Goal: Task Accomplishment & Management: Manage account settings

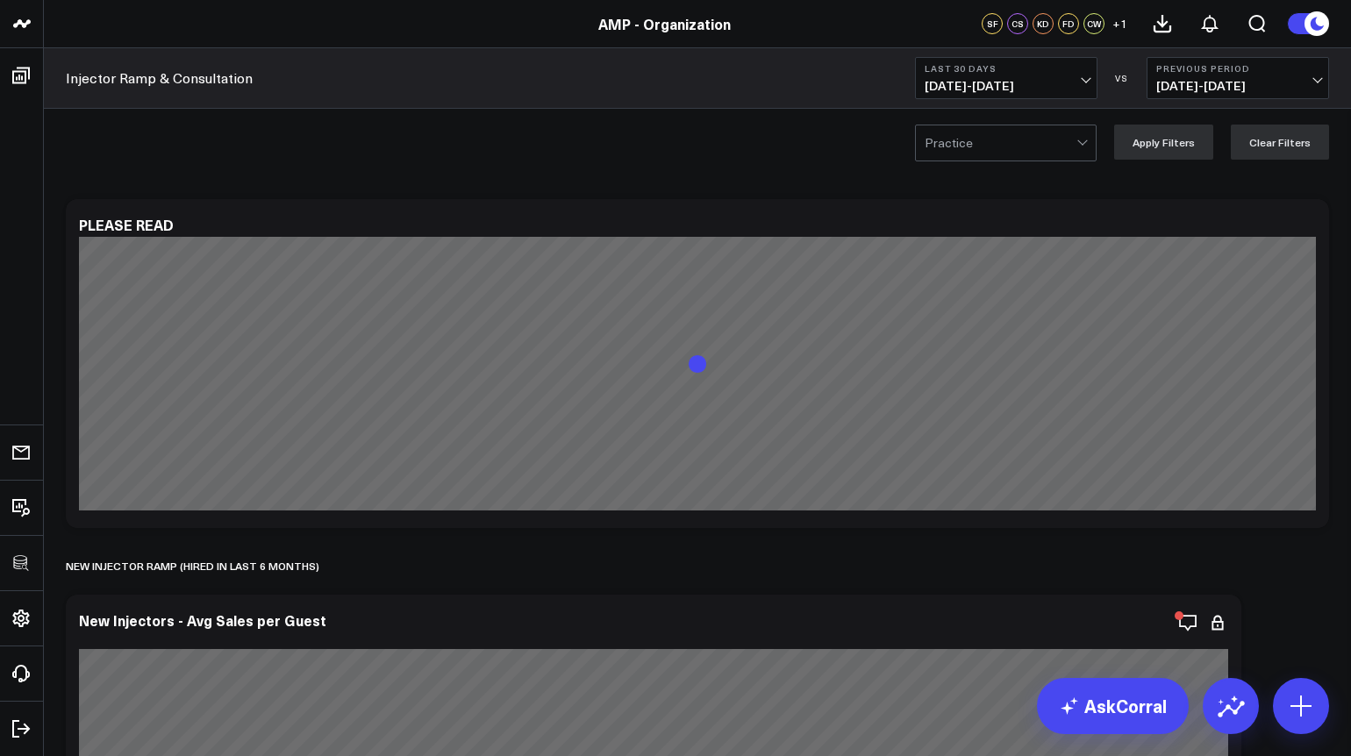
scroll to position [6950, 0]
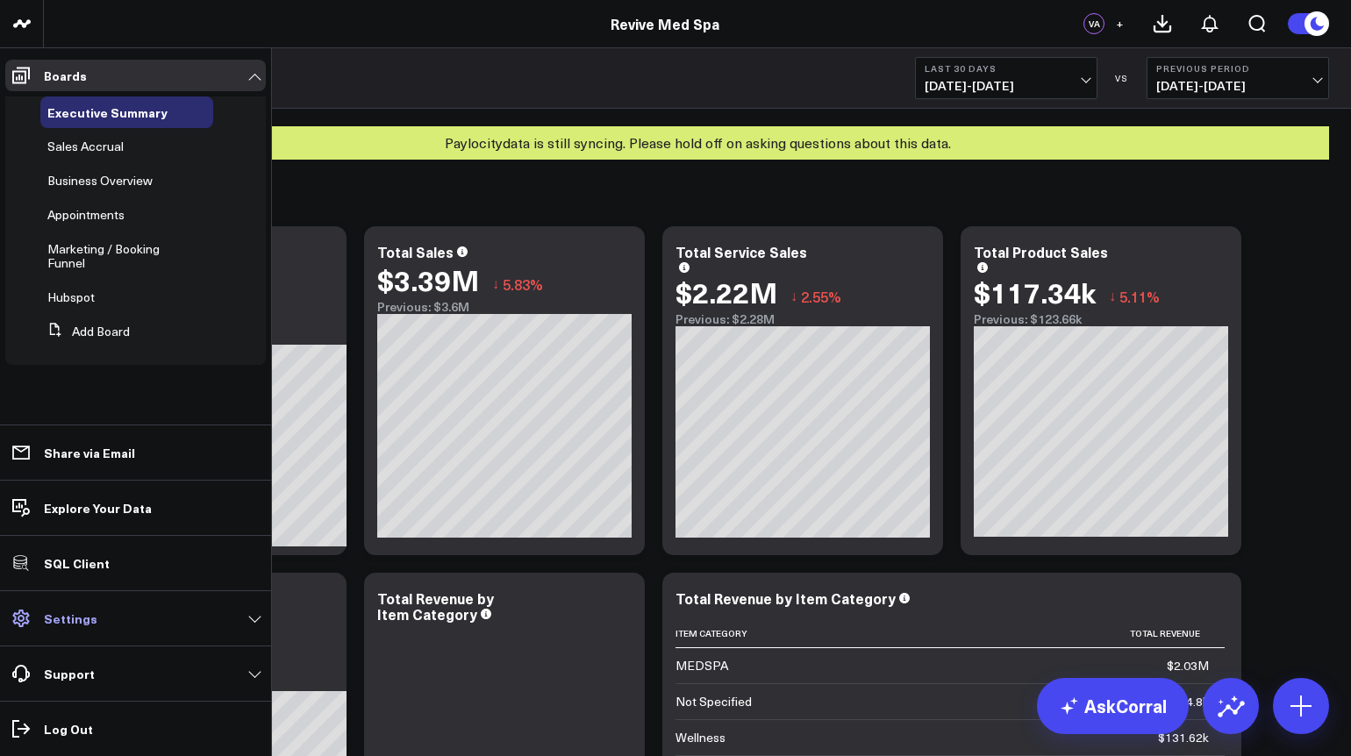
click at [89, 631] on link "Settings" at bounding box center [135, 619] width 261 height 32
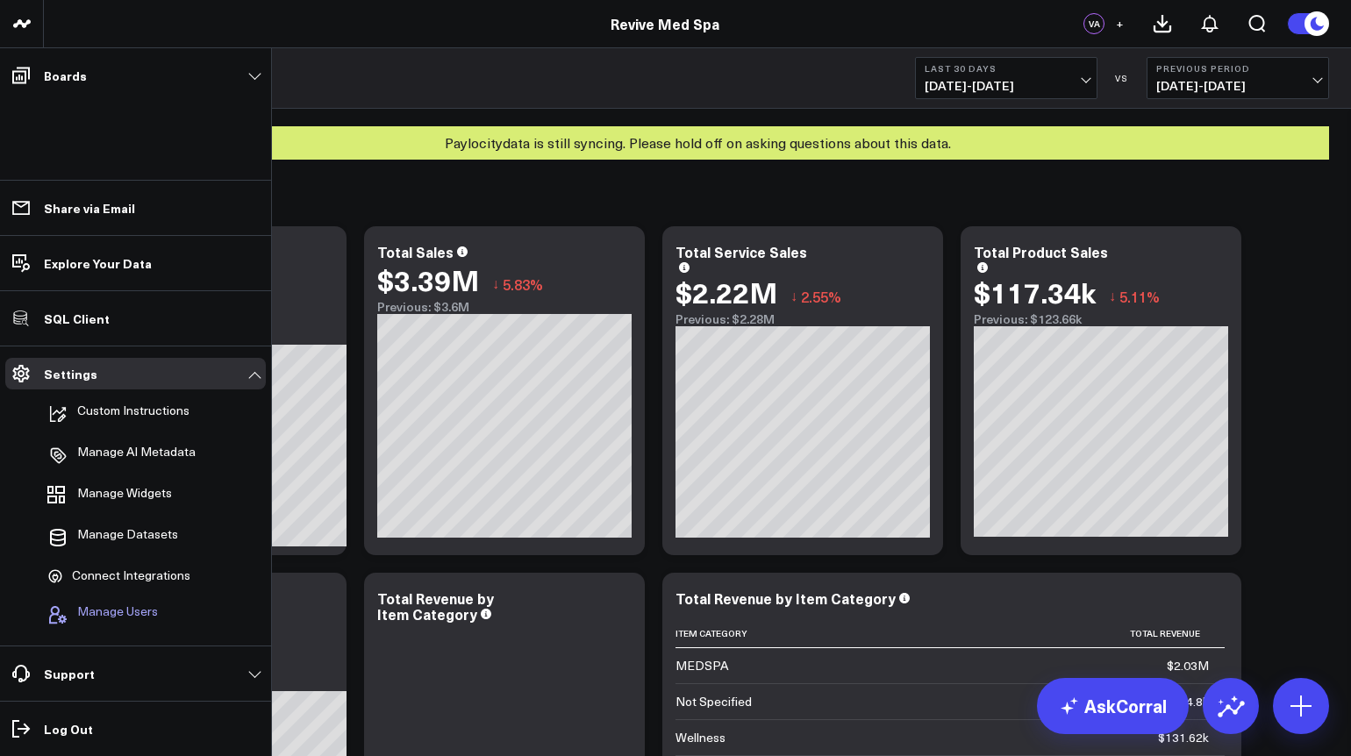
click at [102, 616] on span "Manage Users" at bounding box center [117, 615] width 81 height 21
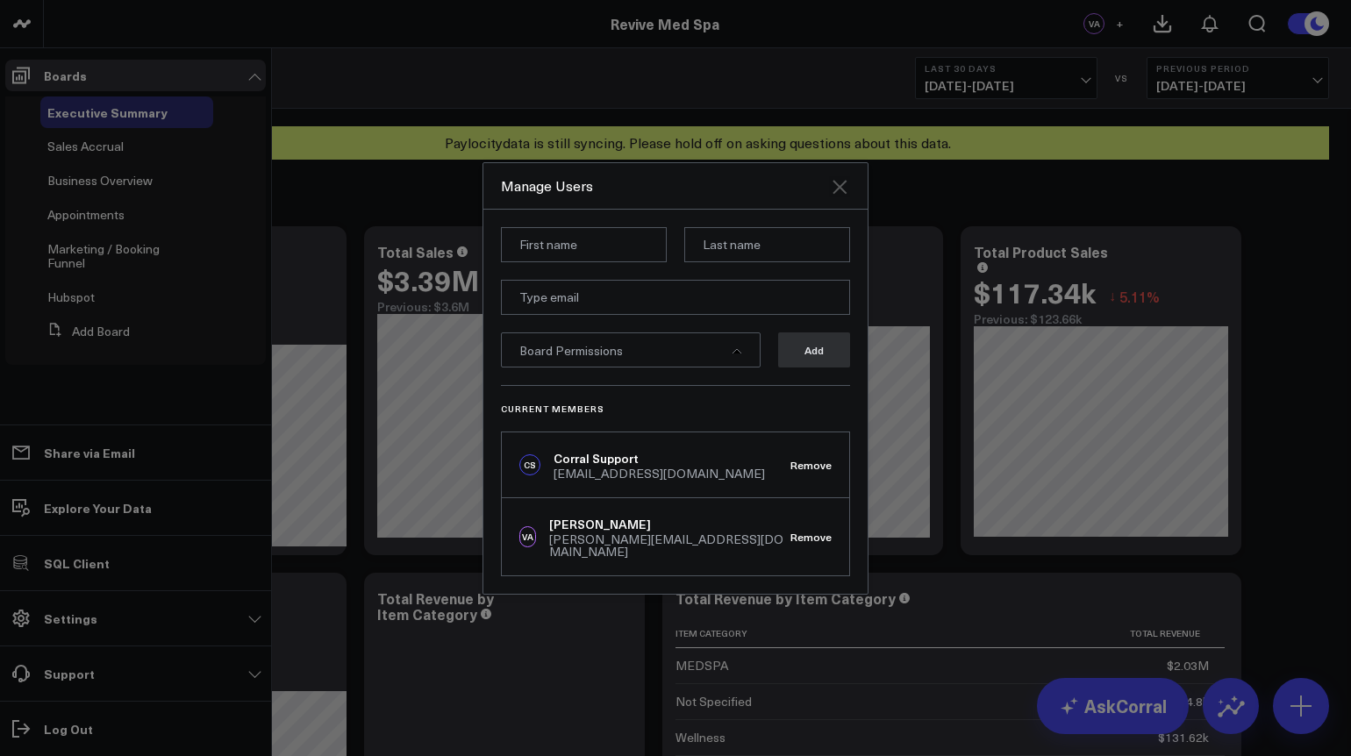
click at [841, 197] on icon "Close" at bounding box center [839, 186] width 21 height 21
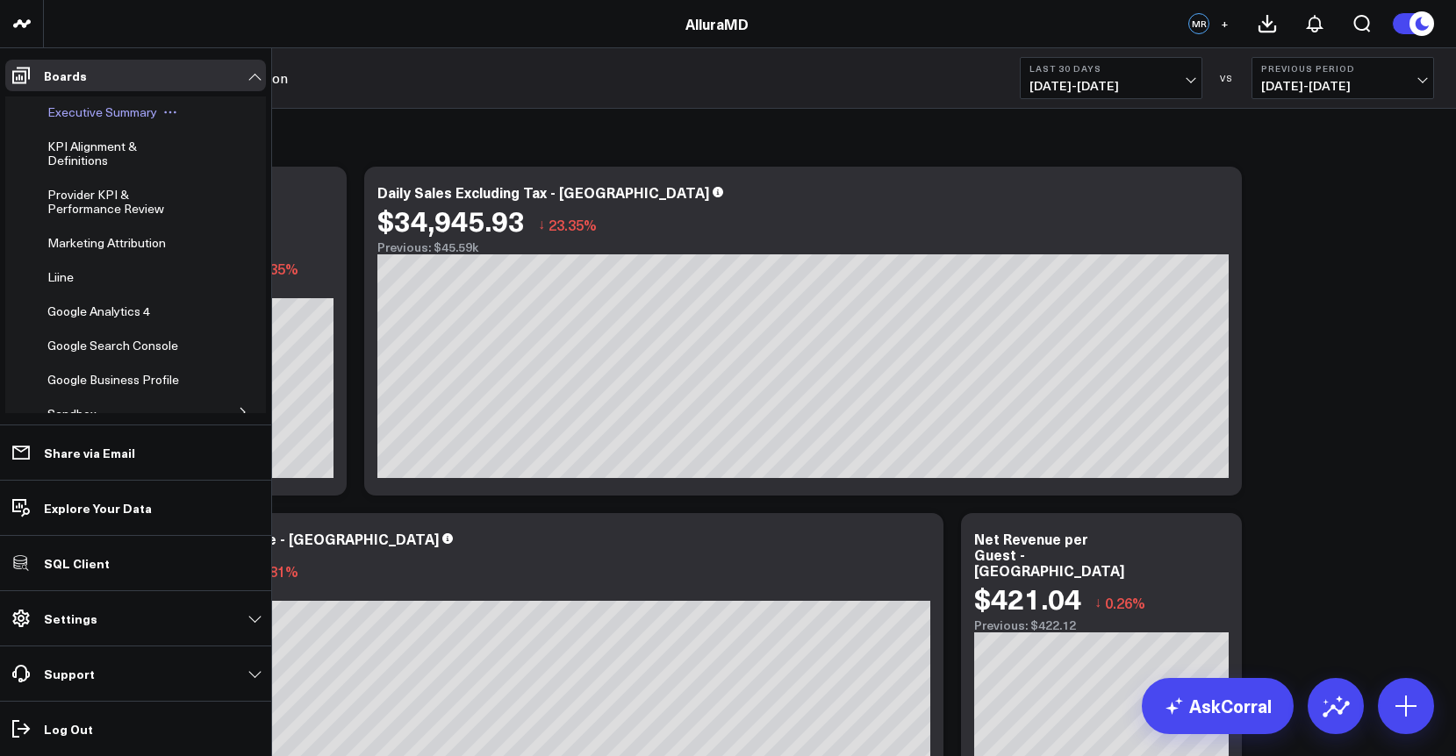
click at [90, 118] on span "Executive Summary" at bounding box center [102, 112] width 110 height 17
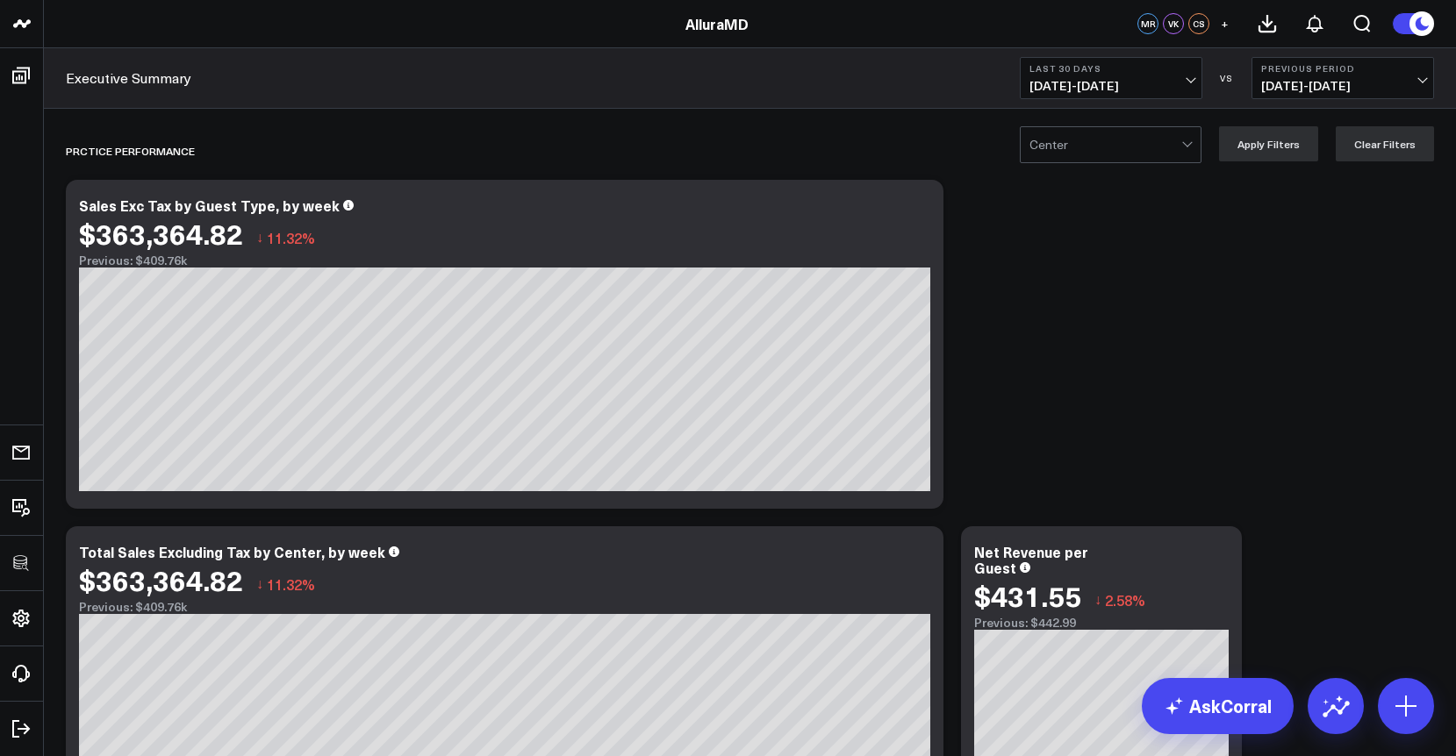
click at [1111, 68] on b "Last 30 Days" at bounding box center [1110, 68] width 163 height 11
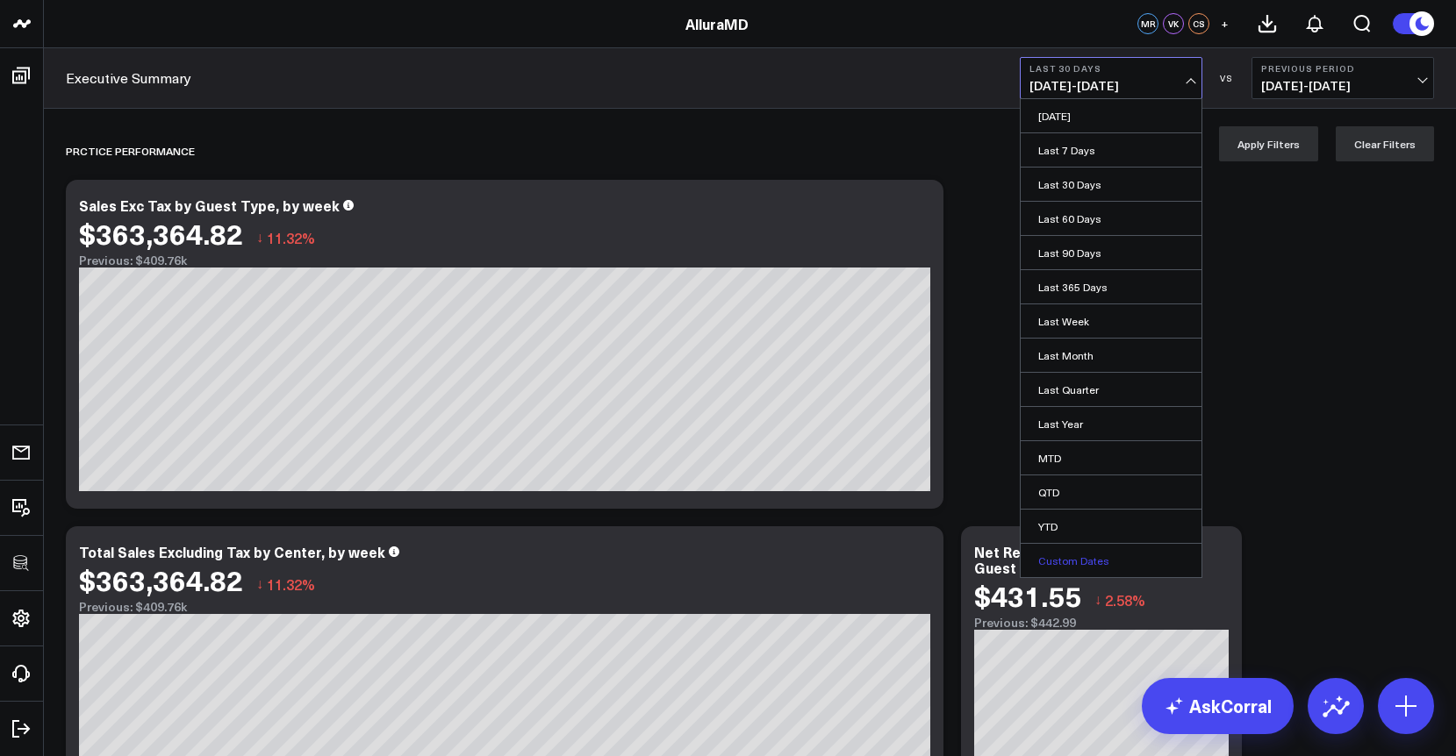
click at [1060, 556] on link "Custom Dates" at bounding box center [1111, 560] width 181 height 33
select select "8"
select select "2025"
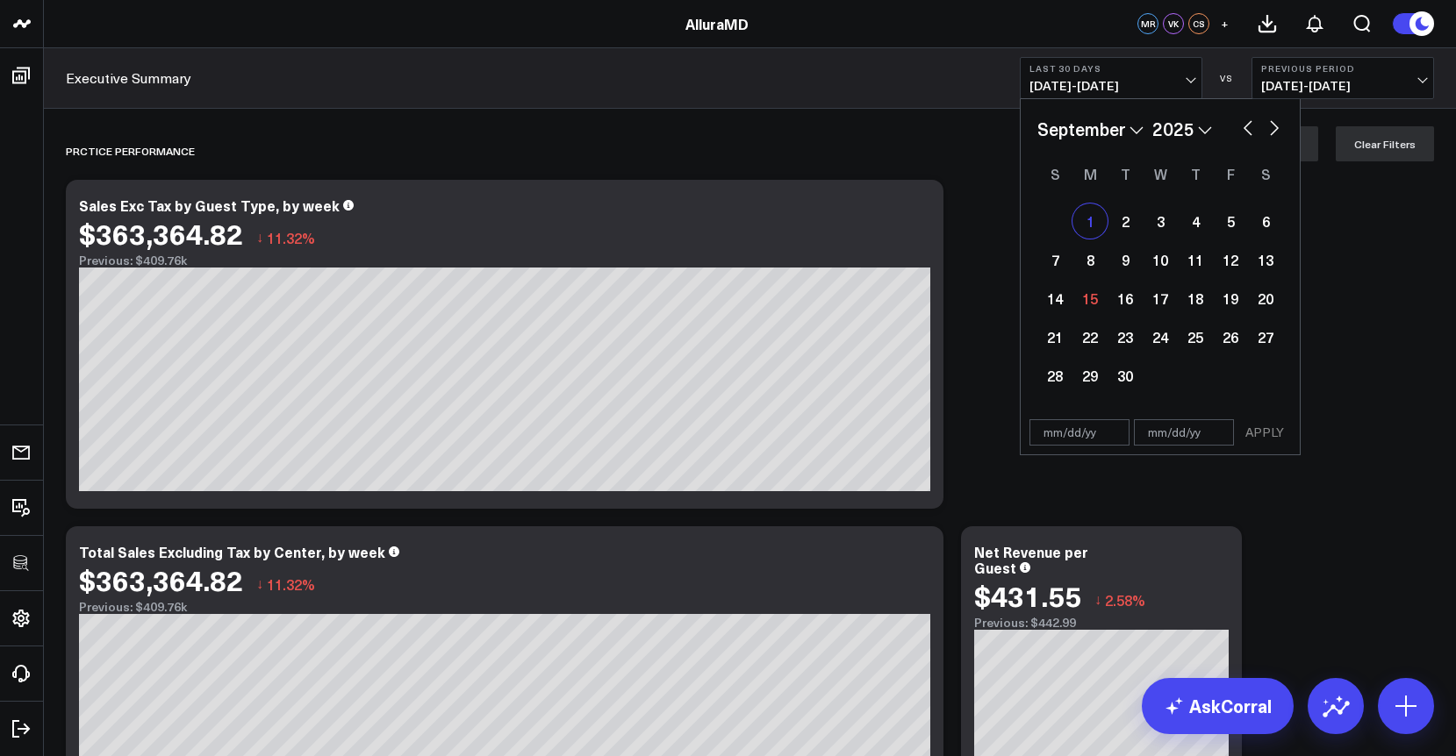
click at [1093, 223] on div "1" at bounding box center [1089, 221] width 35 height 35
type input "[DATE]"
select select "8"
select select "2025"
click at [1198, 222] on div "4" at bounding box center [1195, 221] width 35 height 35
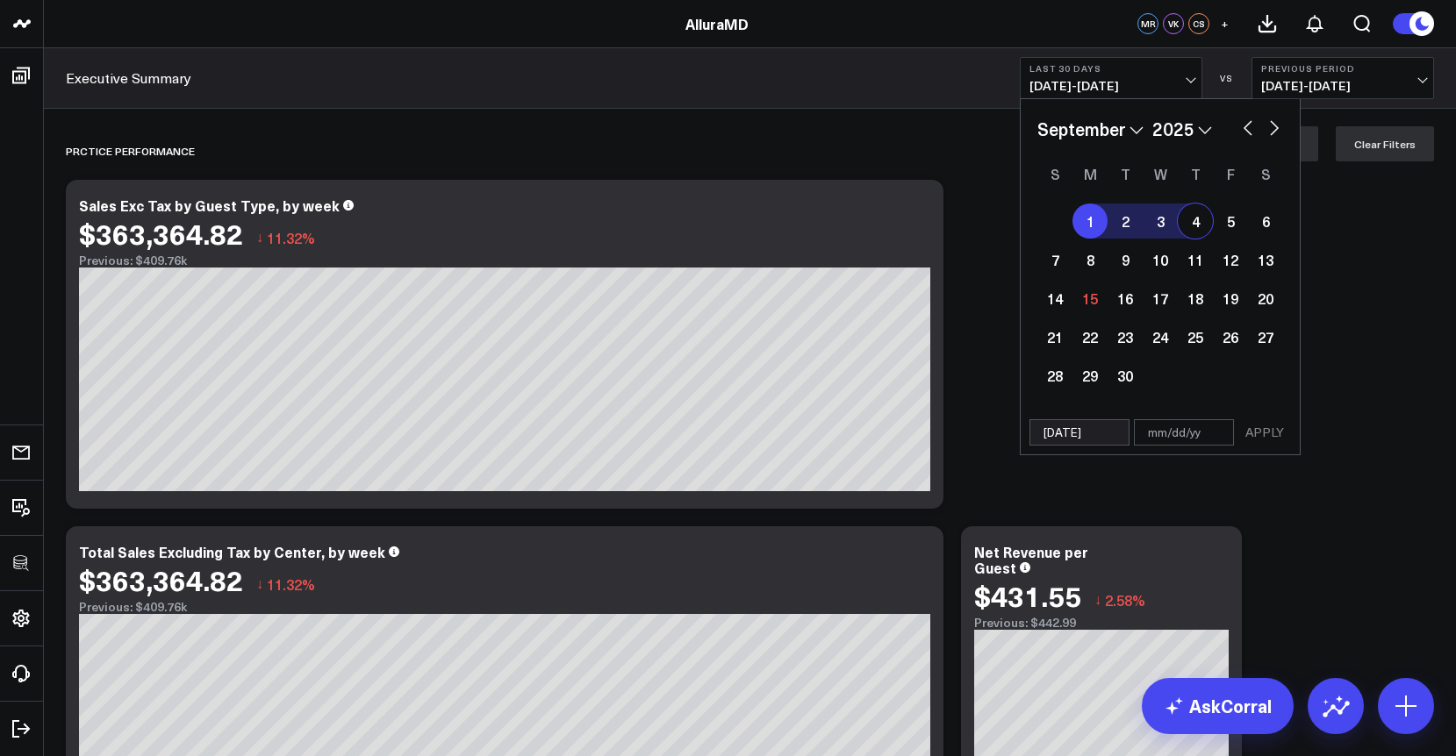
type input "[DATE]"
select select "8"
select select "2025"
click at [1265, 437] on button "APPLY" at bounding box center [1264, 432] width 53 height 26
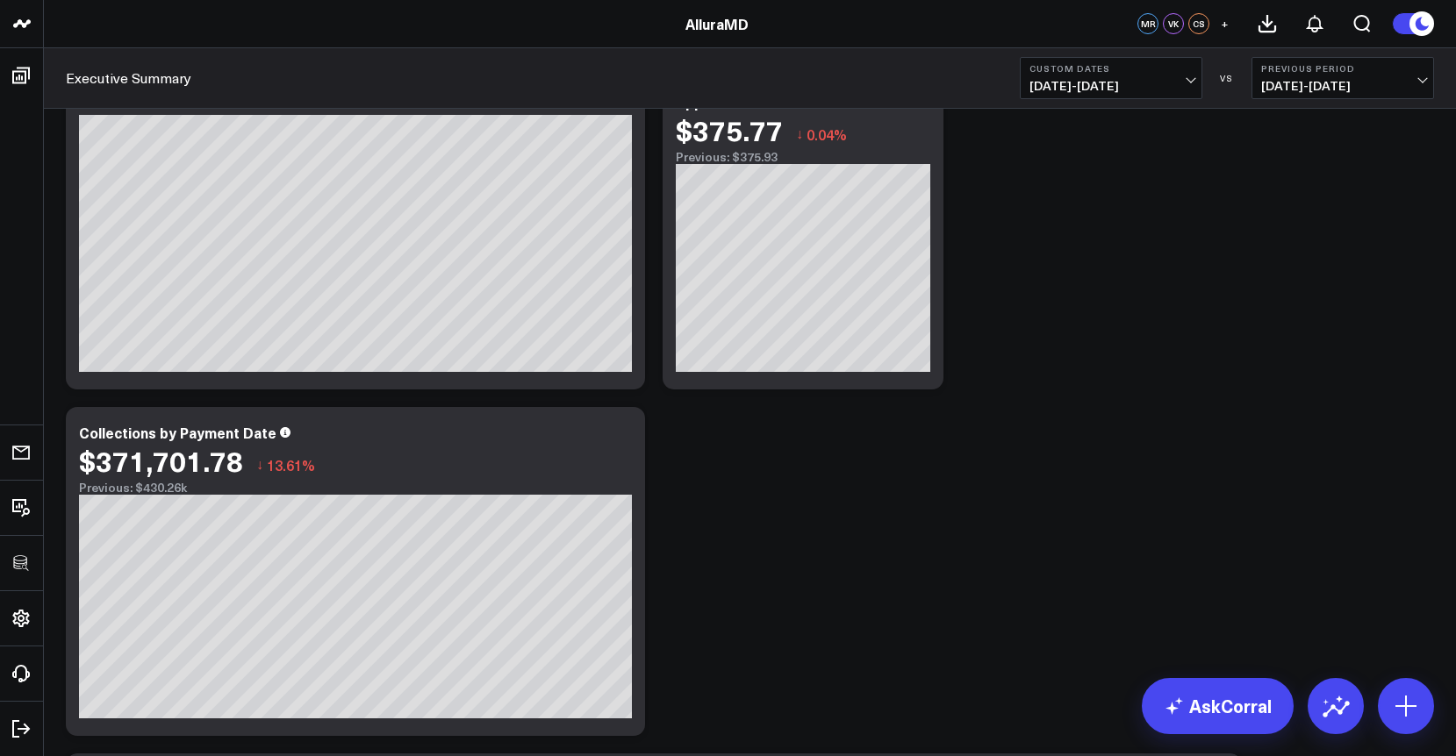
scroll to position [1164, 0]
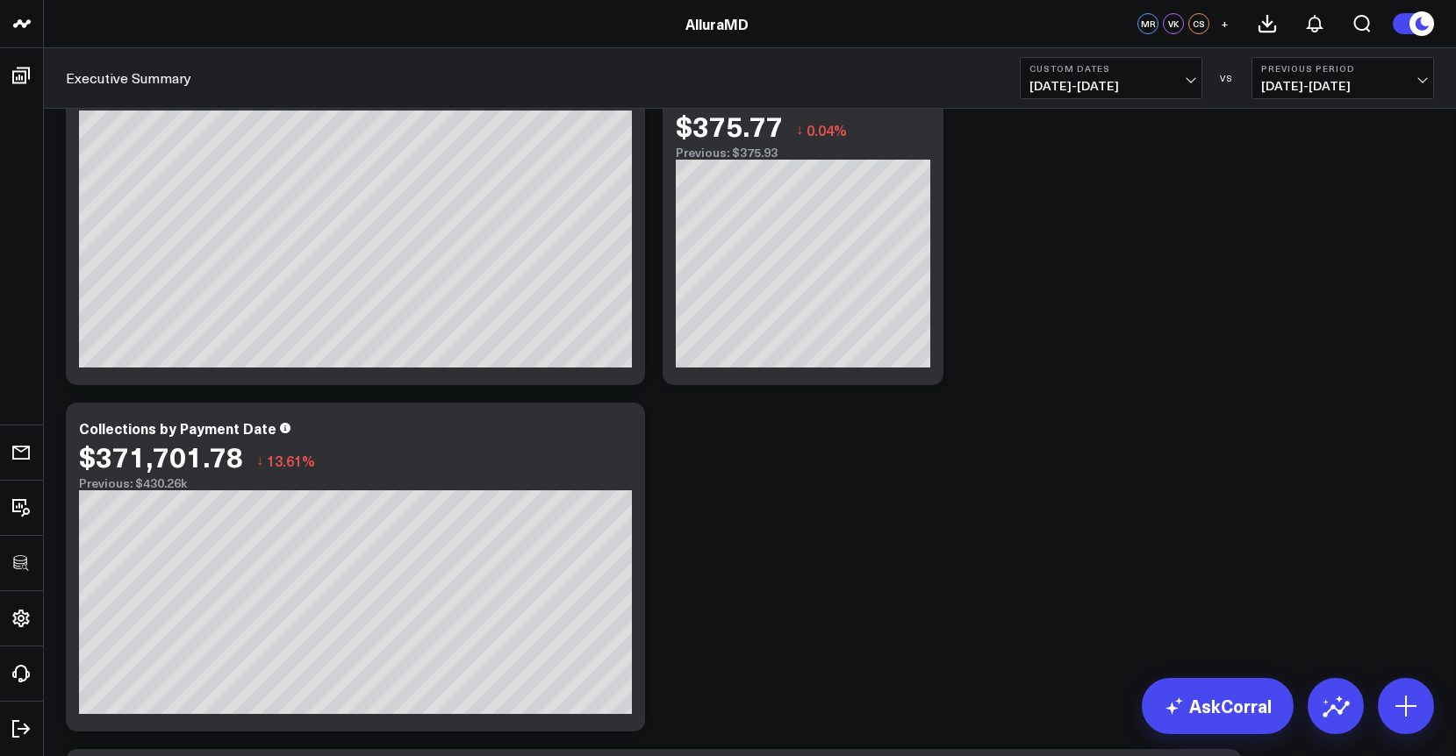
click at [1101, 75] on button "Custom Dates [DATE] - [DATE]" at bounding box center [1111, 78] width 183 height 42
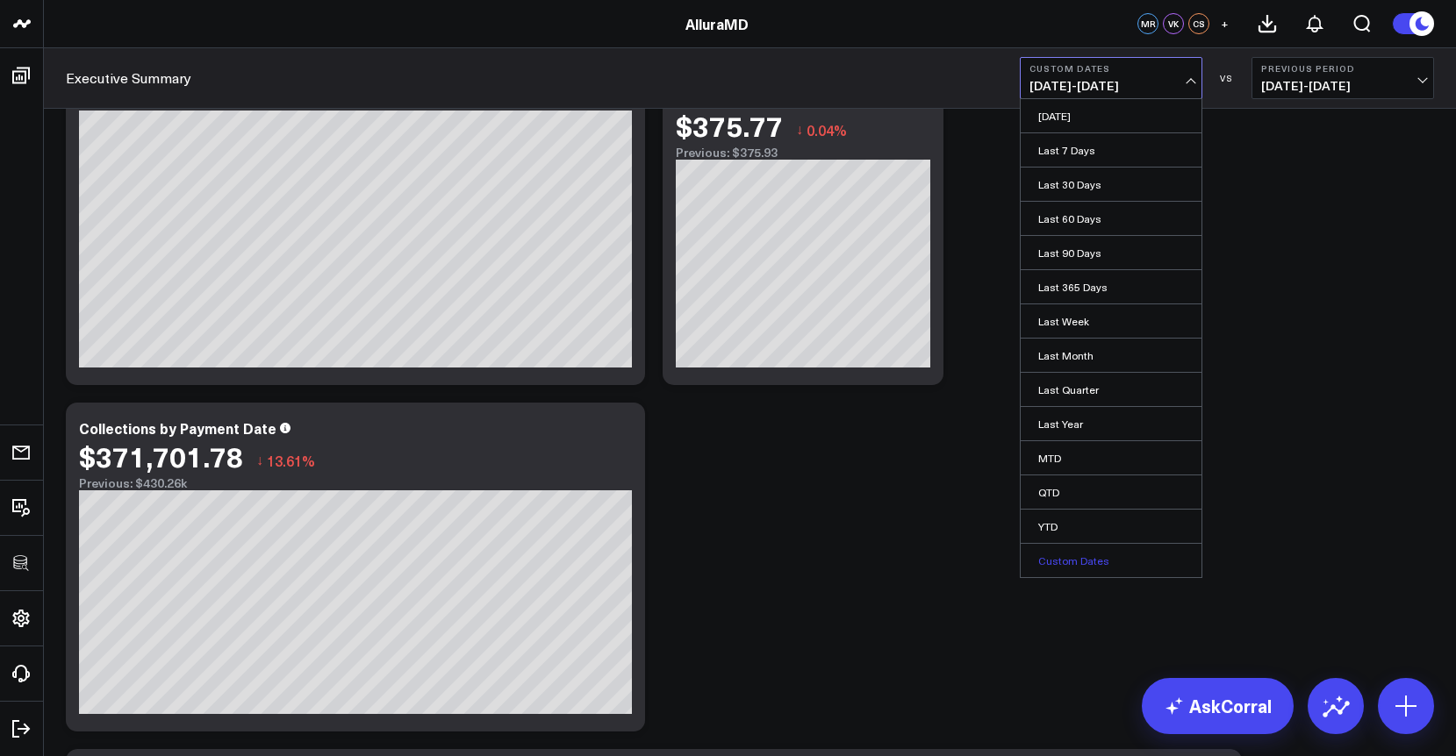
click at [1053, 562] on link "Custom Dates" at bounding box center [1111, 560] width 181 height 33
select select "8"
select select "2025"
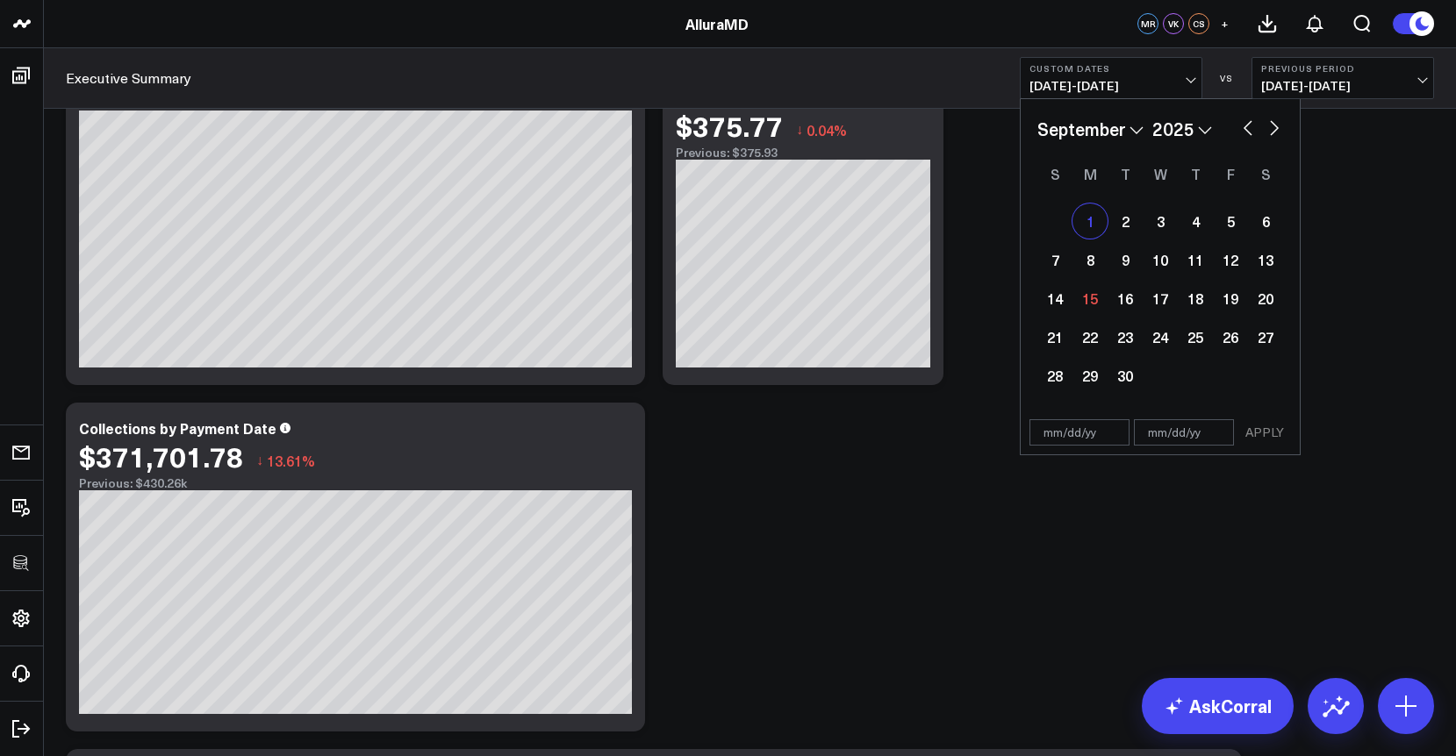
click at [1094, 232] on div "1" at bounding box center [1089, 221] width 35 height 35
type input "[DATE]"
select select "8"
select select "2025"
click at [1165, 232] on div "3" at bounding box center [1160, 221] width 35 height 35
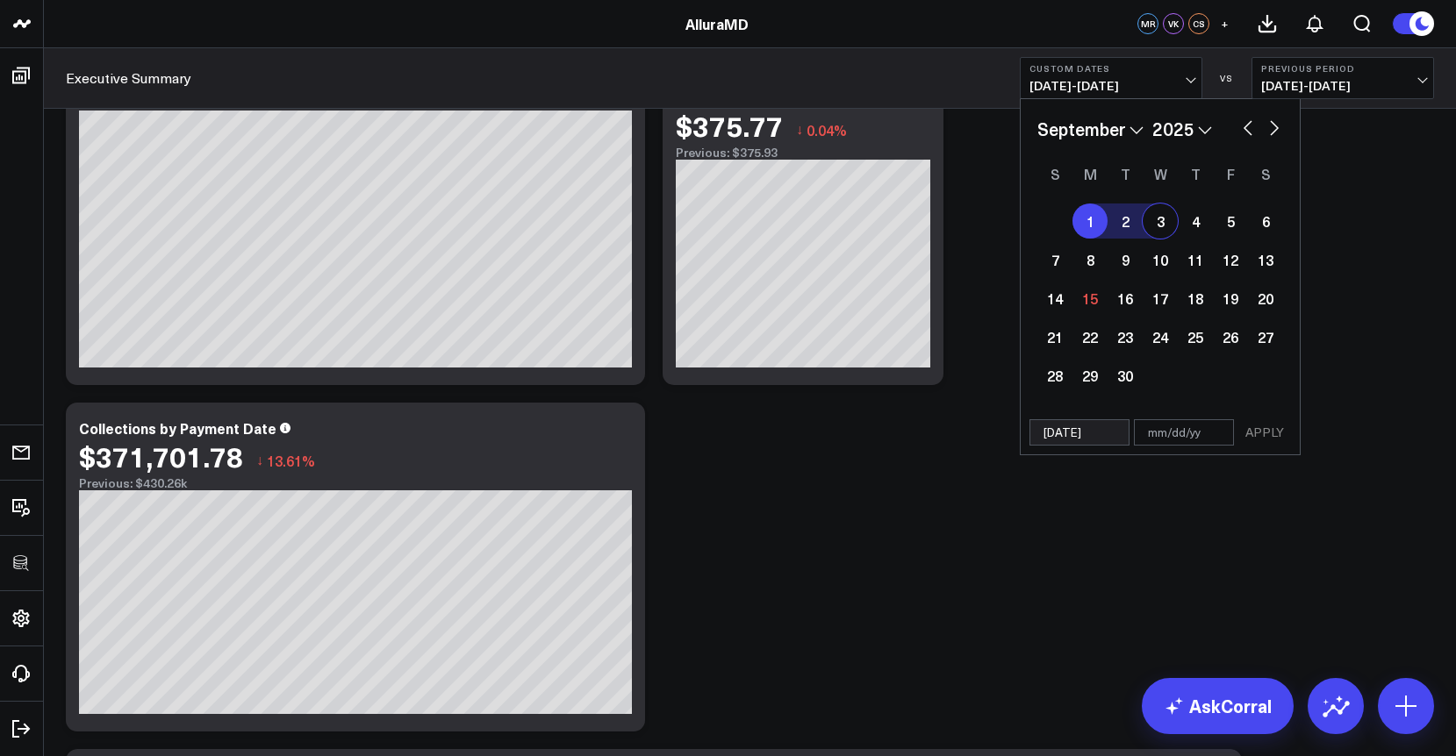
type input "[DATE]"
select select "8"
select select "2025"
click at [1260, 430] on button "APPLY" at bounding box center [1264, 432] width 53 height 26
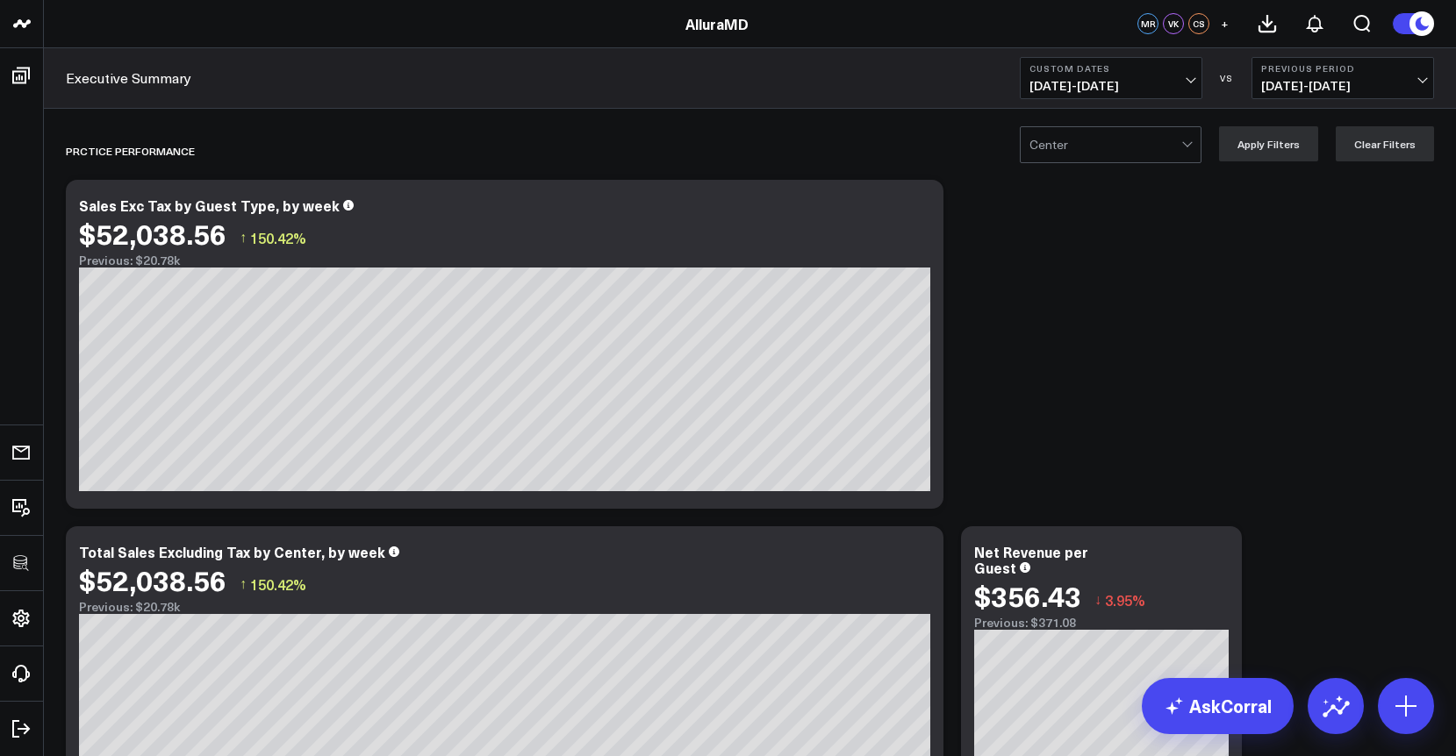
click at [1114, 82] on span "[DATE] - [DATE]" at bounding box center [1110, 86] width 163 height 14
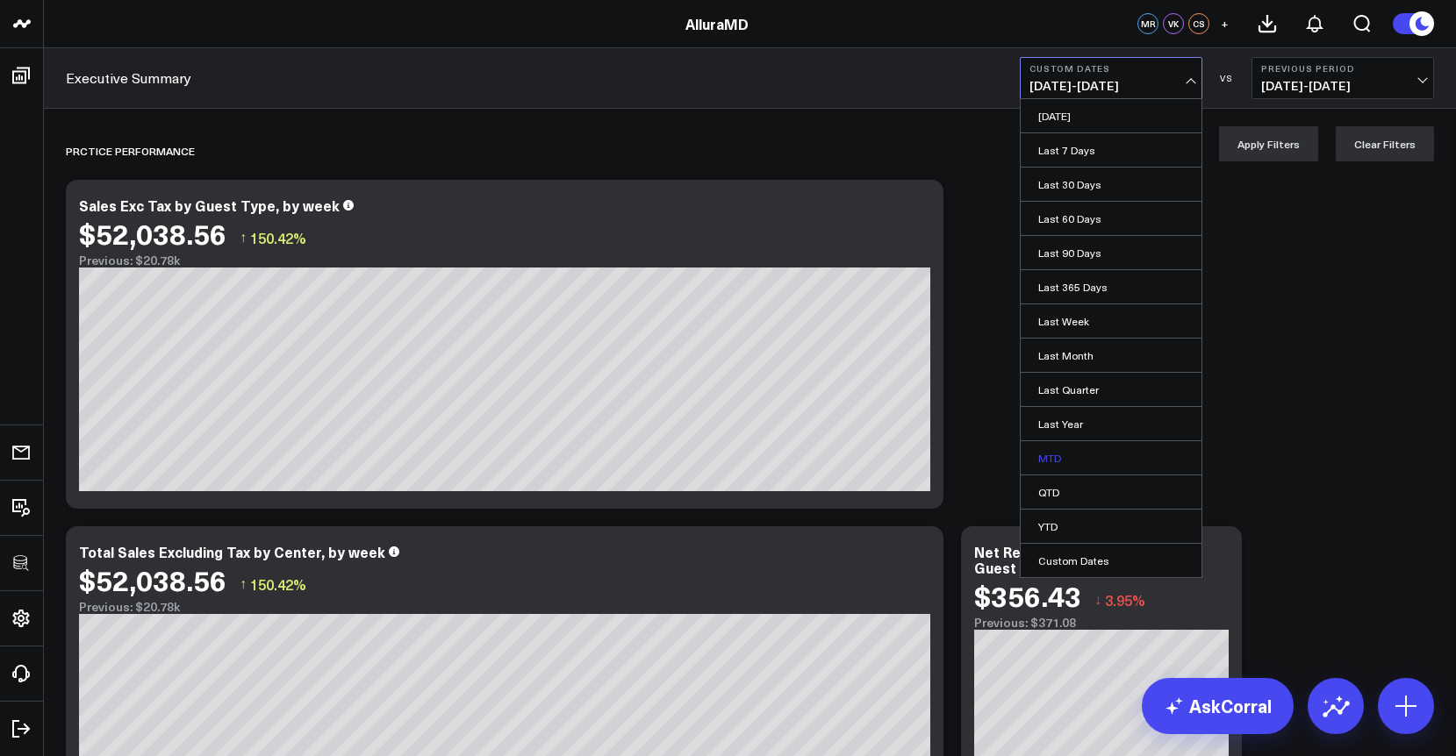
click at [1051, 457] on link "MTD" at bounding box center [1111, 457] width 181 height 33
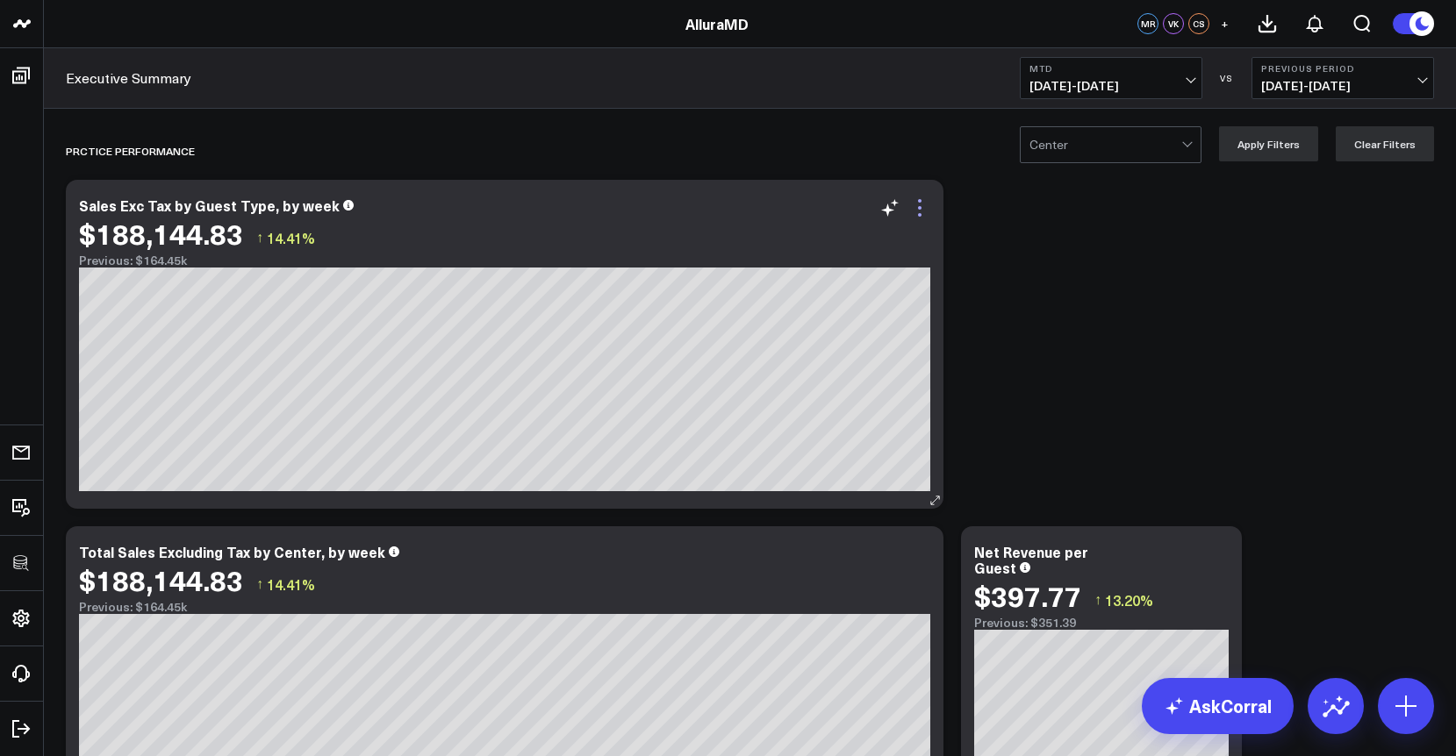
click at [920, 218] on icon at bounding box center [919, 207] width 21 height 21
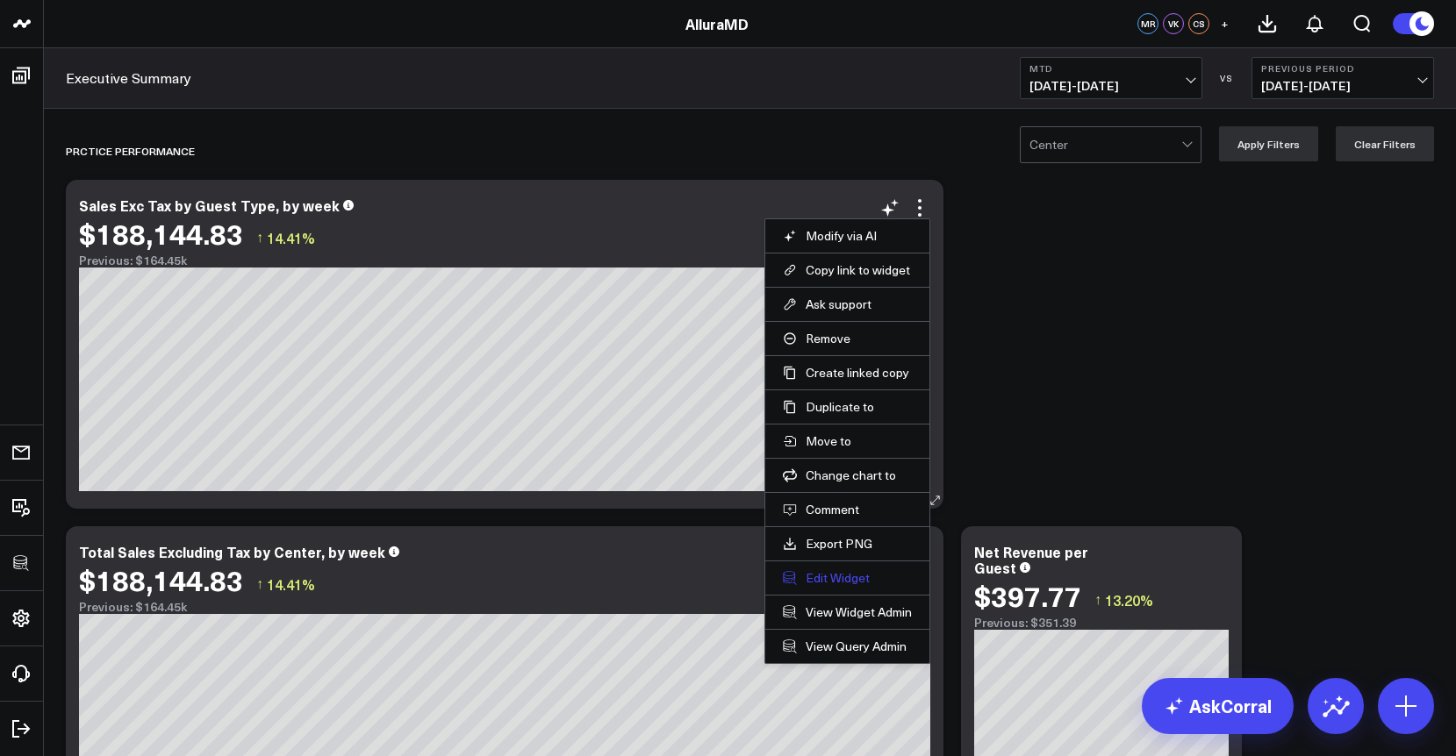
click at [816, 574] on button "Edit Widget" at bounding box center [847, 578] width 129 height 16
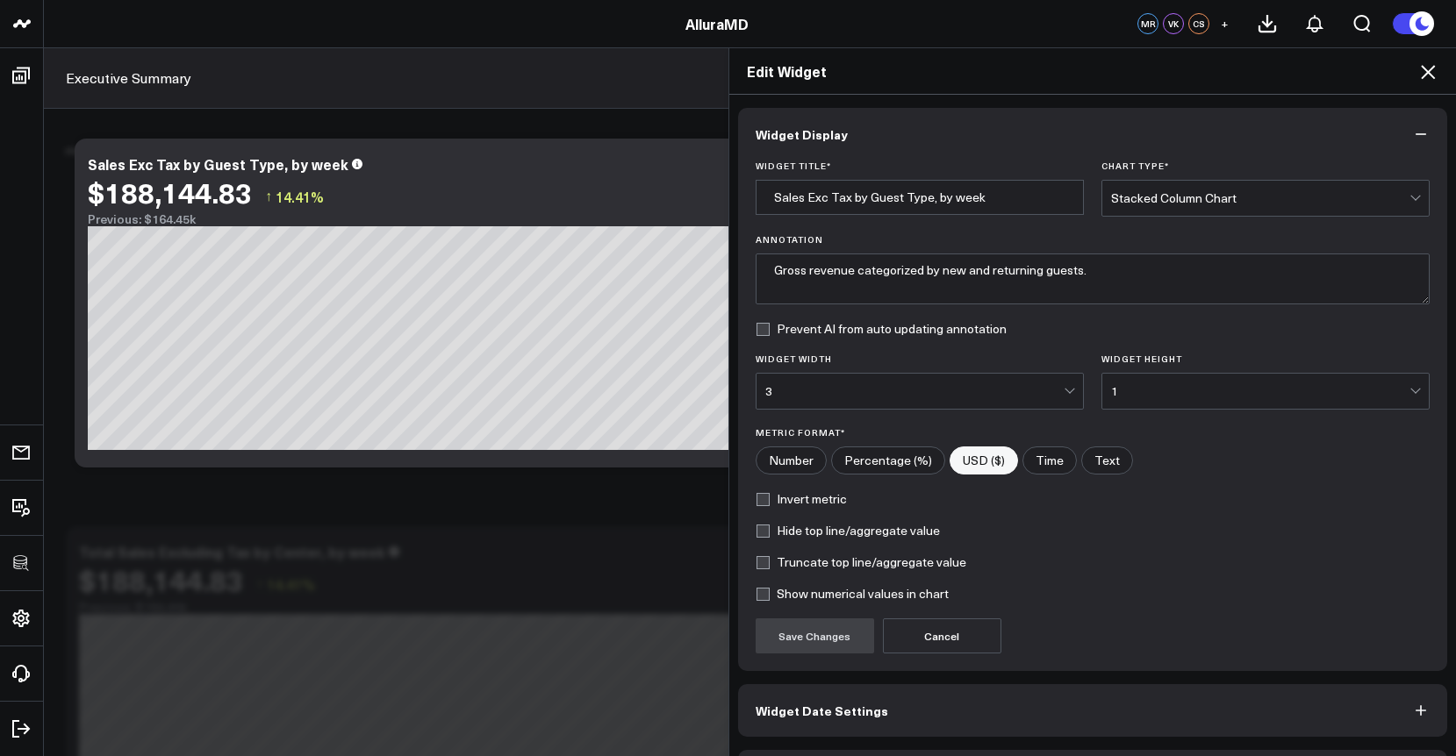
scroll to position [59, 0]
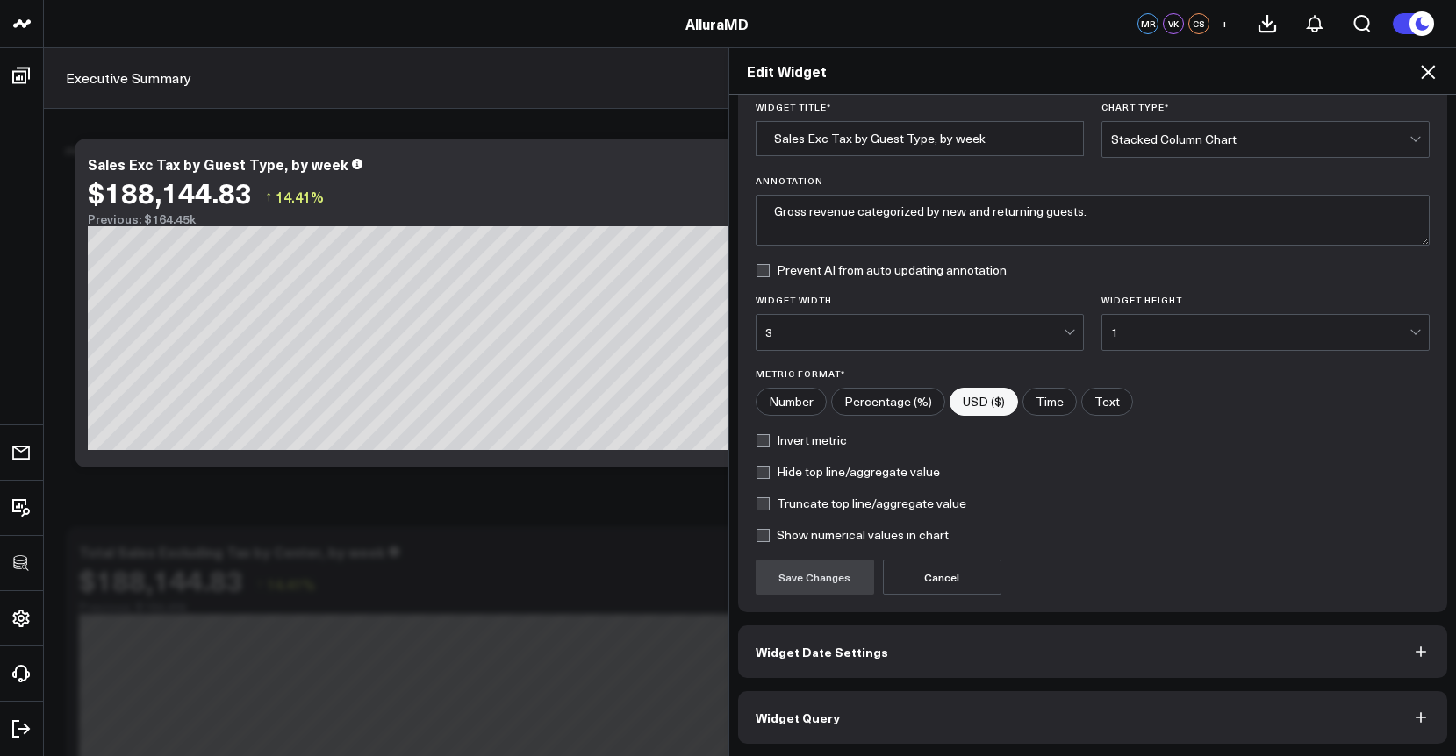
click at [870, 728] on button "Widget Query" at bounding box center [1093, 718] width 710 height 53
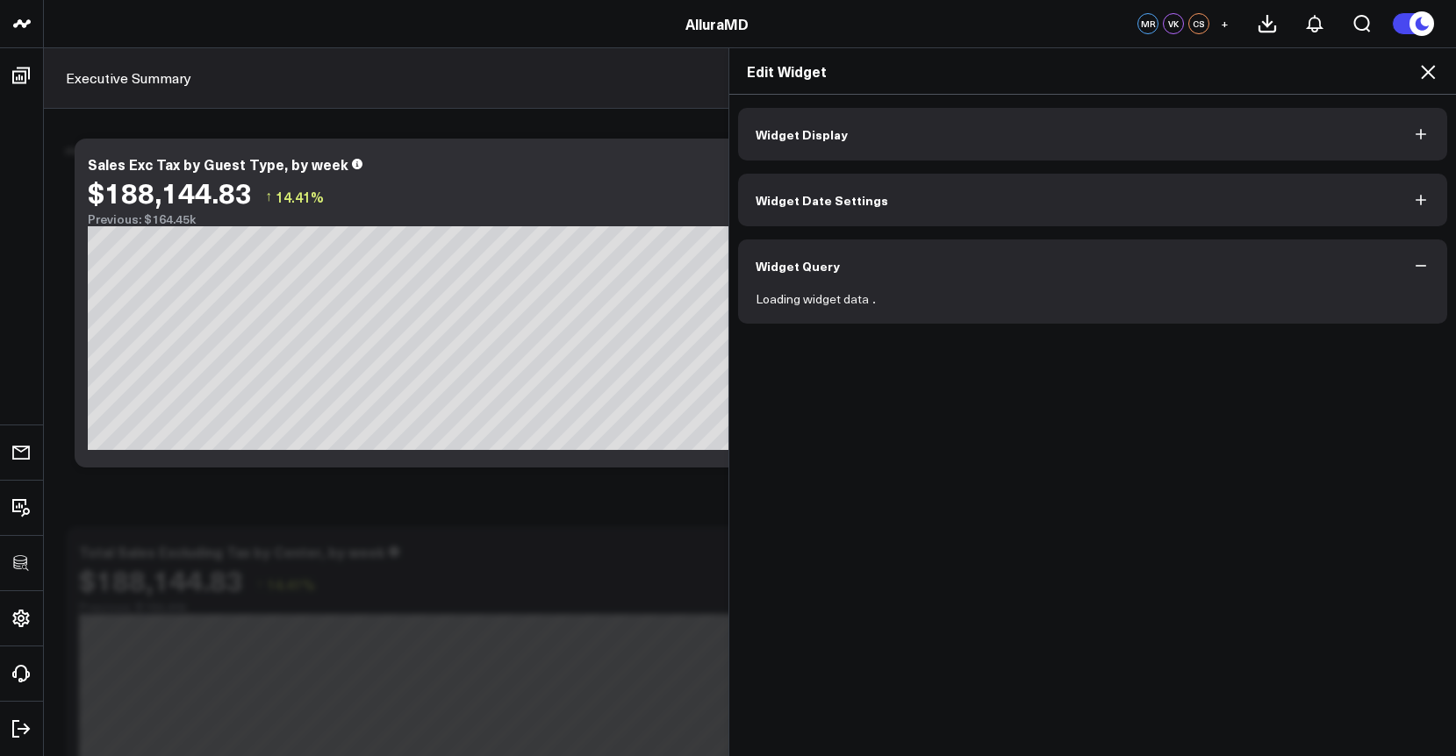
scroll to position [0, 0]
